Goal: Information Seeking & Learning: Learn about a topic

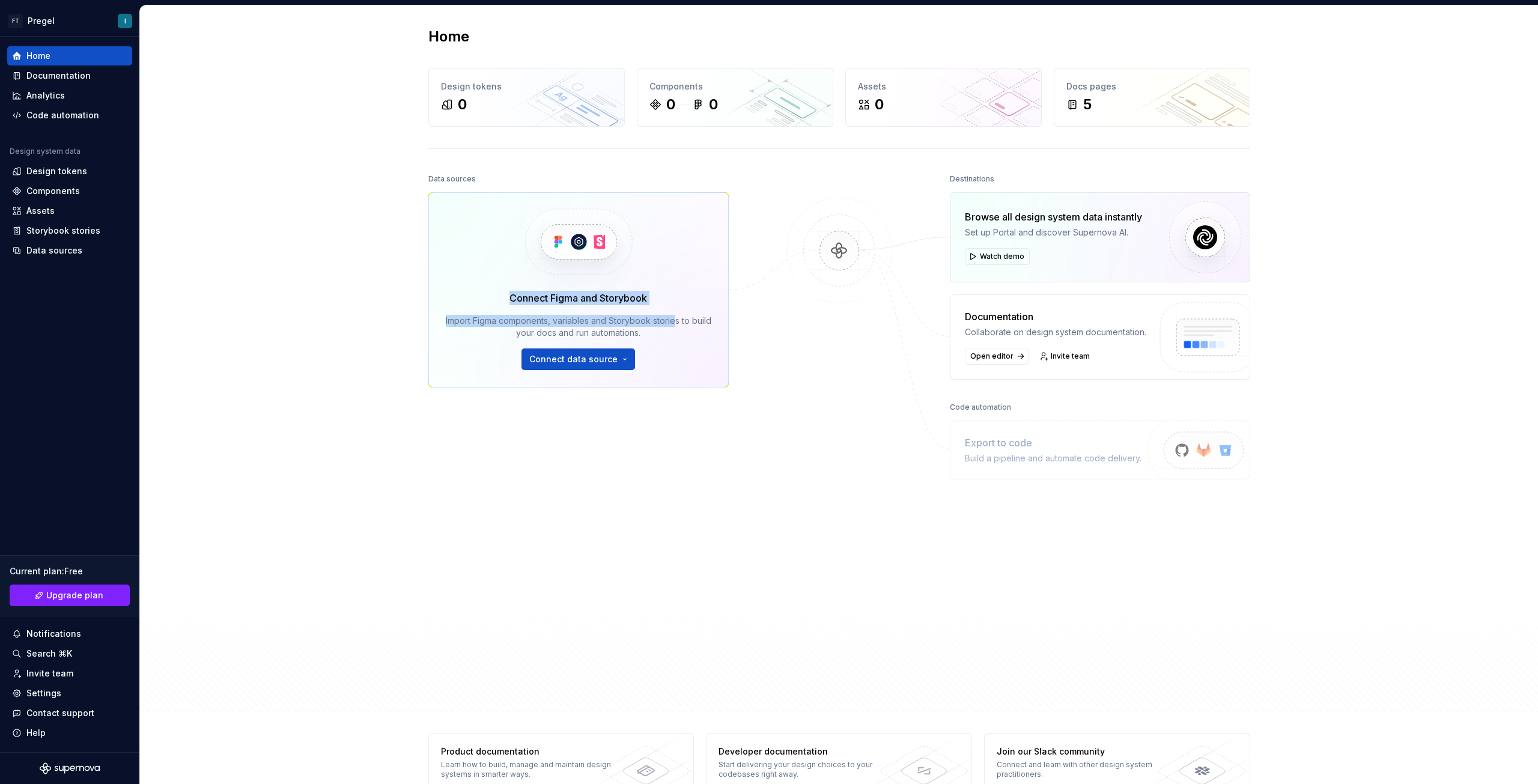
drag, startPoint x: 506, startPoint y: 298, endPoint x: 681, endPoint y: 293, distance: 175.1
click at [681, 293] on div "Connect Figma and Storybook Import Figma components, variables and Storybook st…" at bounding box center [578, 330] width 265 height 79
click at [64, 80] on div "Documentation" at bounding box center [58, 76] width 64 height 12
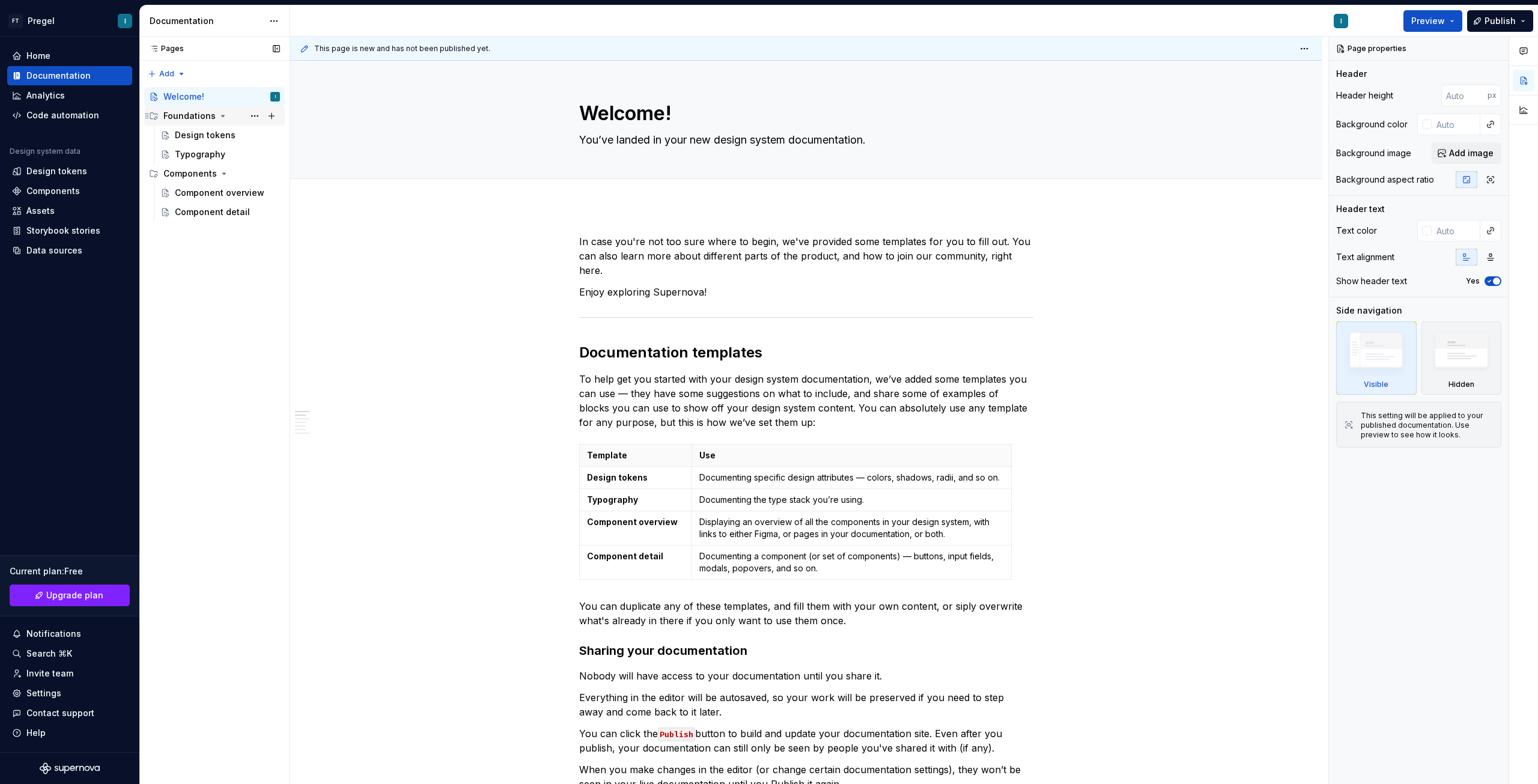
click at [183, 114] on div "Foundations" at bounding box center [190, 116] width 53 height 12
click at [180, 117] on div "Foundations" at bounding box center [190, 116] width 53 height 12
click at [180, 134] on div "Design tokens" at bounding box center [205, 135] width 60 height 12
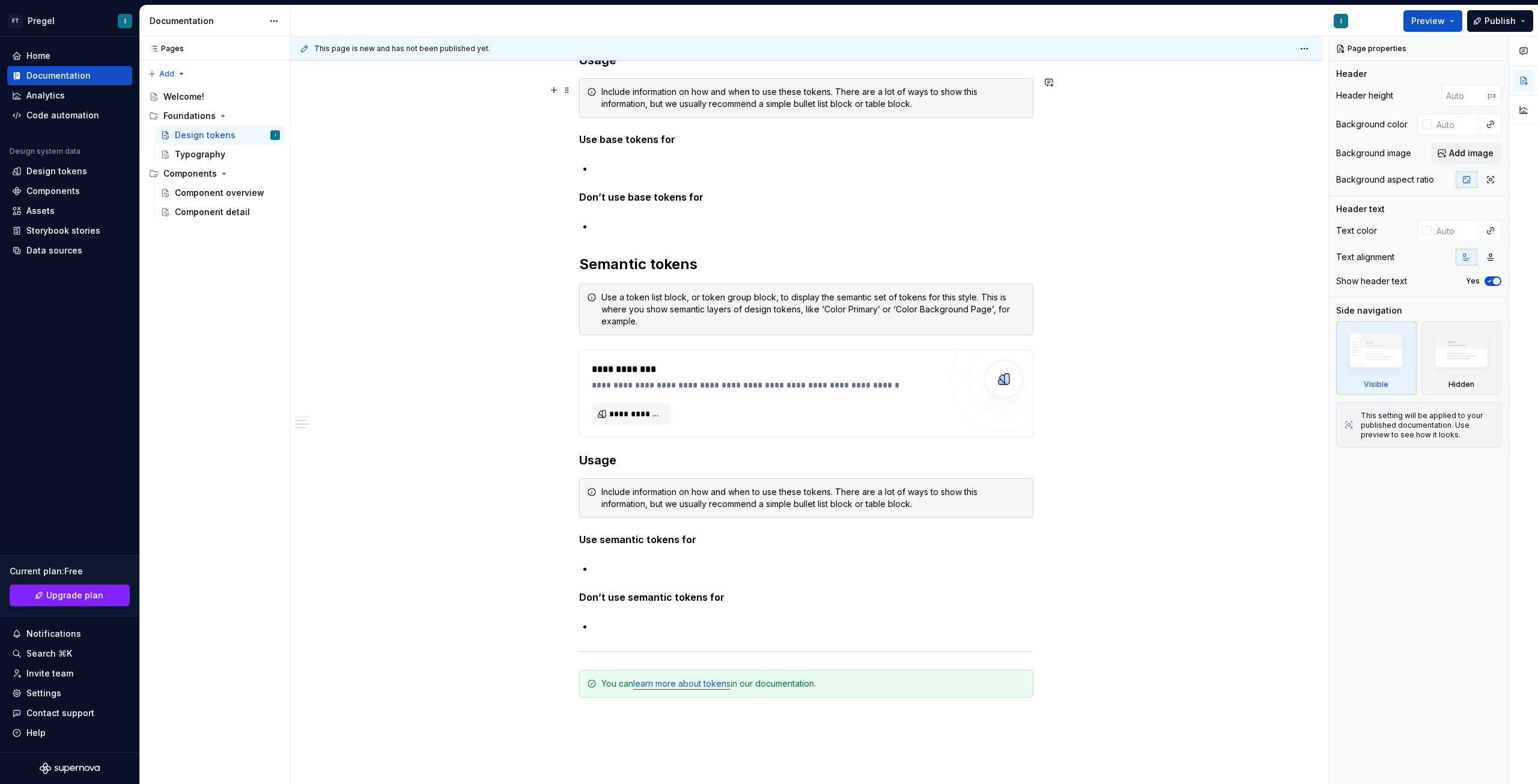
scroll to position [788, 0]
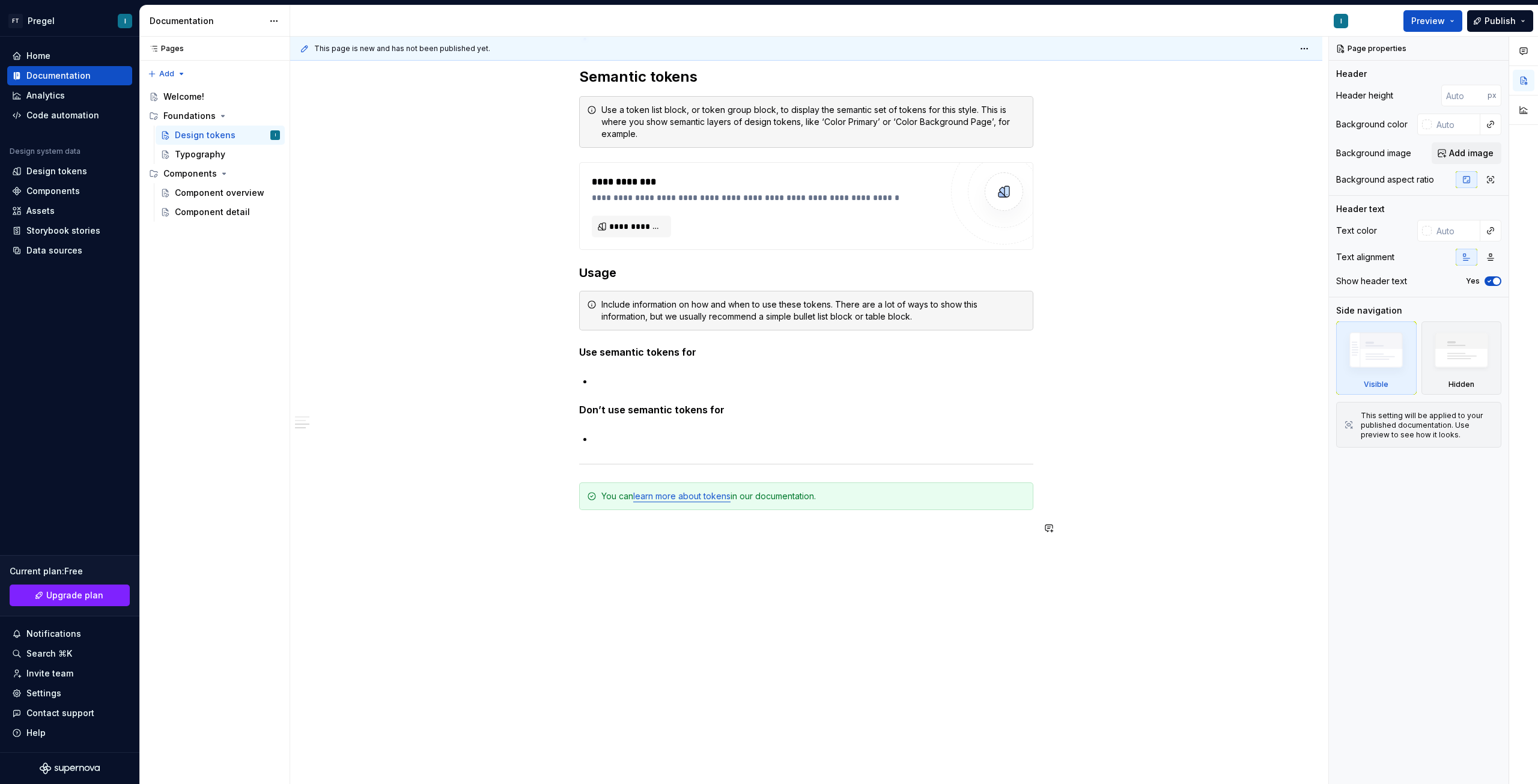
type textarea "*"
